Goal: Task Accomplishment & Management: Manage account settings

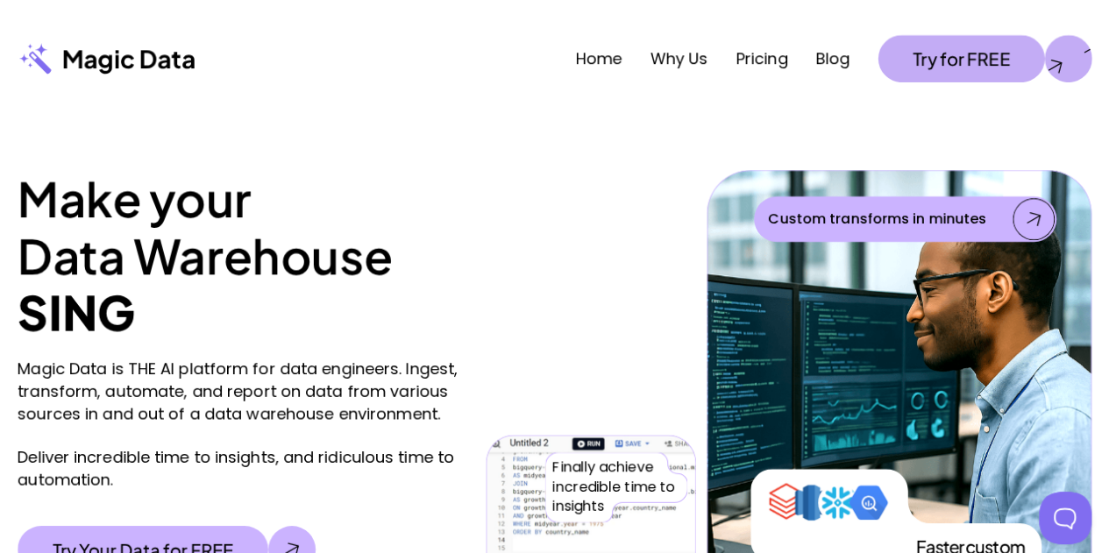
click at [1079, 68] on div at bounding box center [1067, 58] width 47 height 47
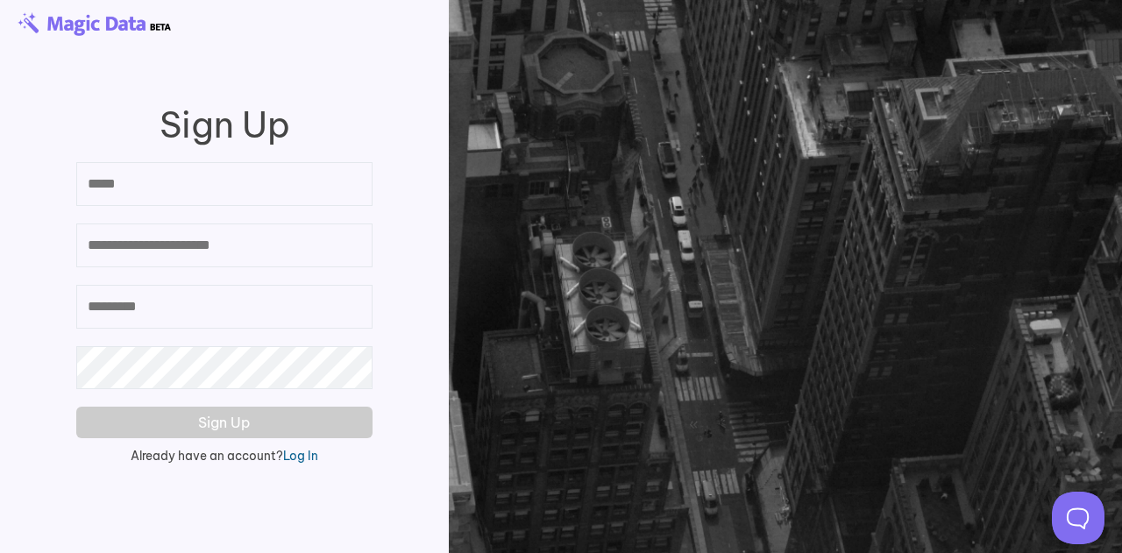
click at [295, 457] on link "Log In" at bounding box center [300, 456] width 35 height 16
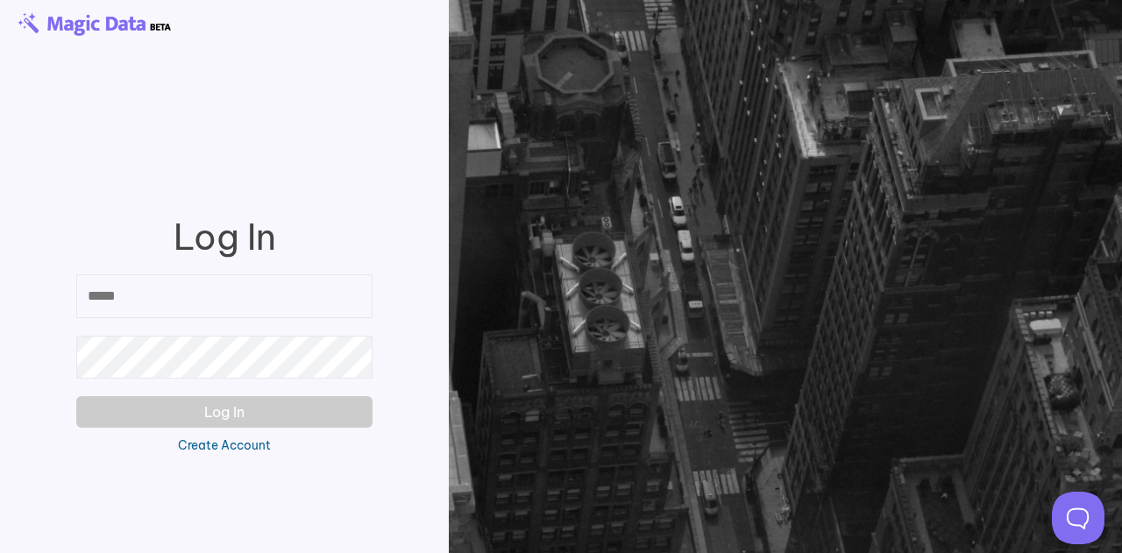
click at [245, 310] on input "email" at bounding box center [224, 296] width 296 height 44
type input "**********"
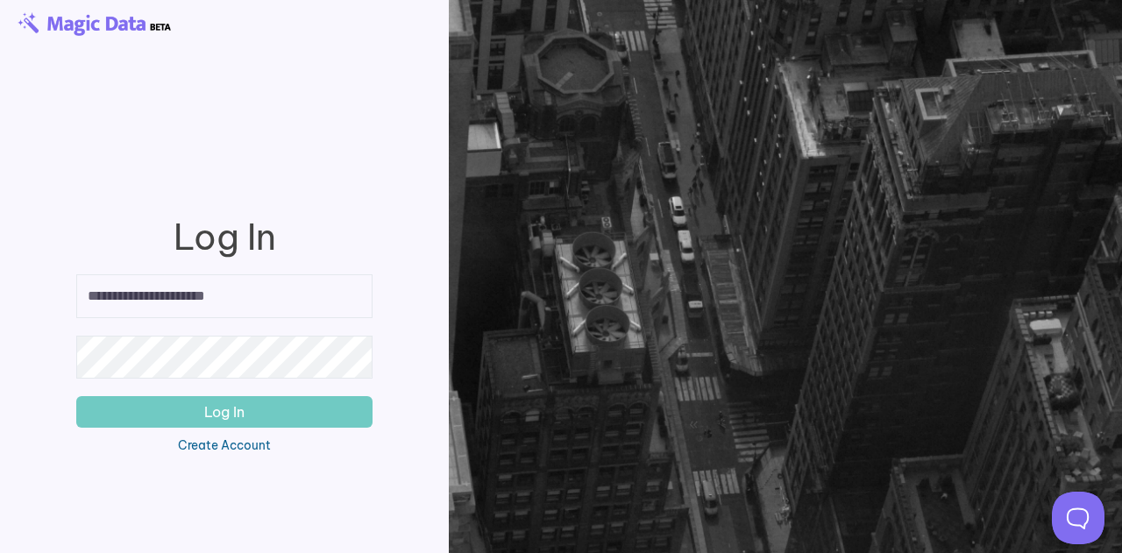
click at [76, 396] on button "Log In" at bounding box center [224, 412] width 296 height 32
click at [280, 411] on button "Log In" at bounding box center [224, 412] width 296 height 32
